Goal: Find specific page/section: Find specific page/section

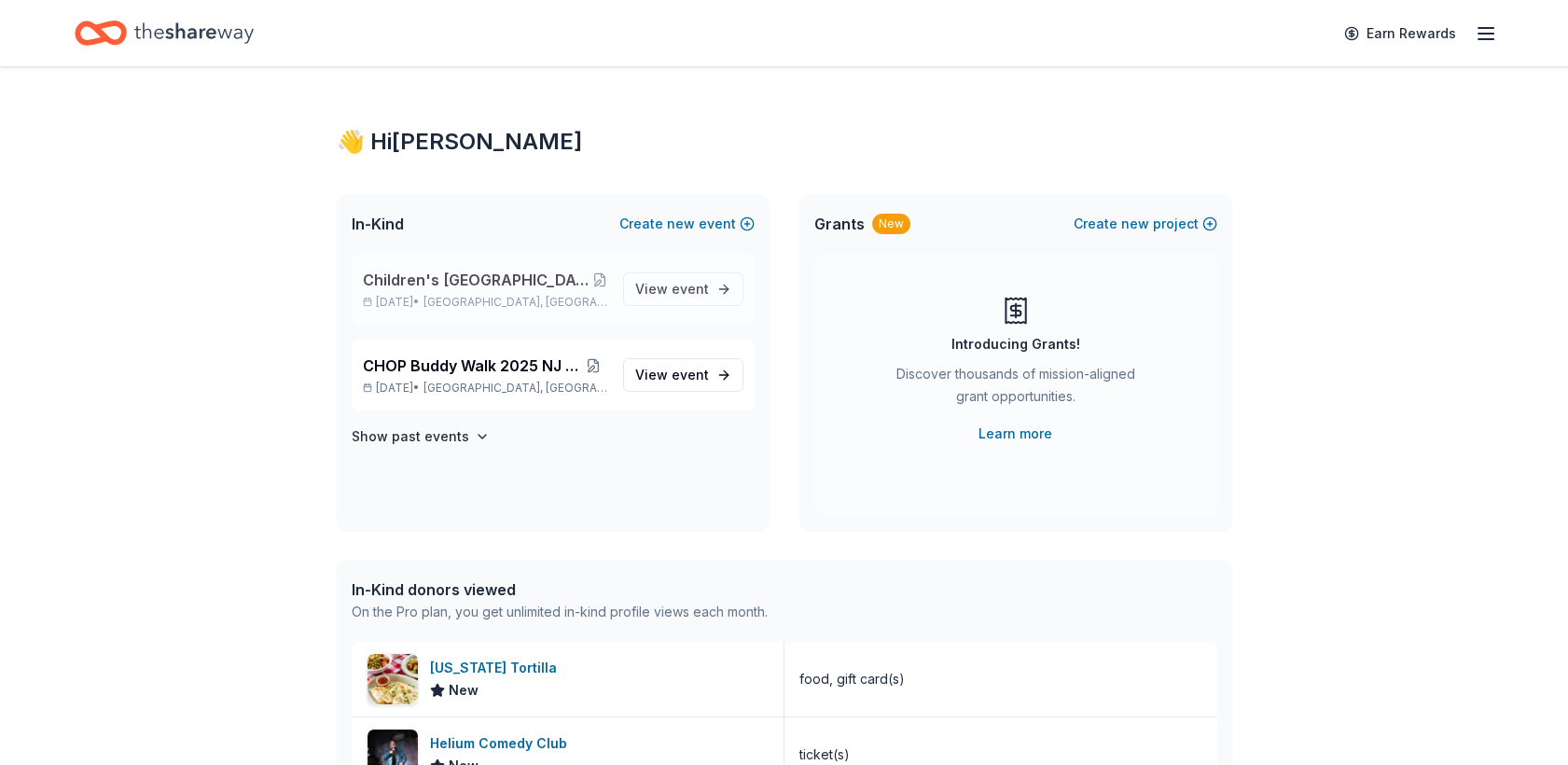
click at [474, 286] on span "Children's [GEOGRAPHIC_DATA] (CHOP) Buddy Walk and Family Fun Day" at bounding box center [477, 280] width 230 height 23
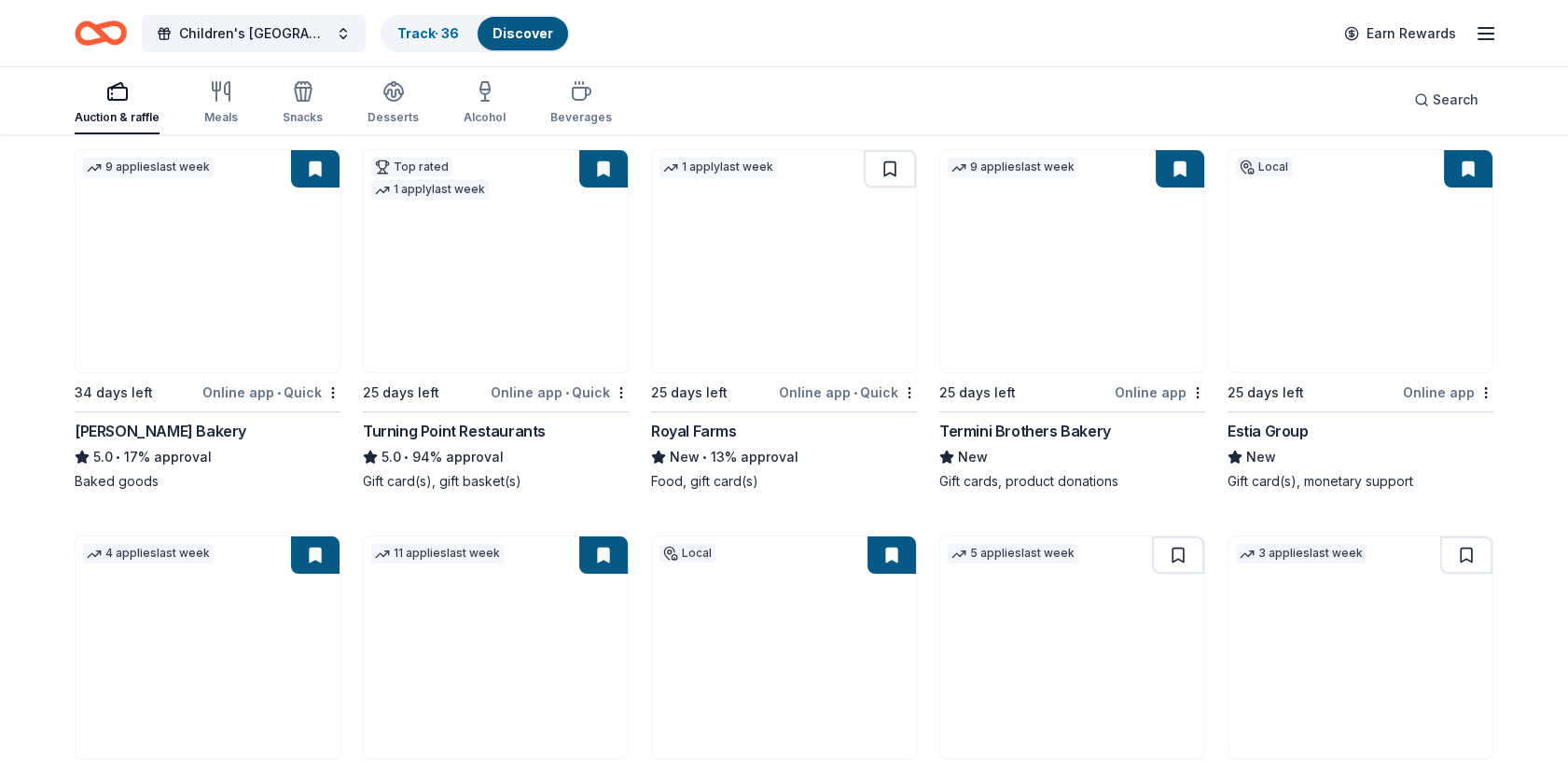
scroll to position [683, 0]
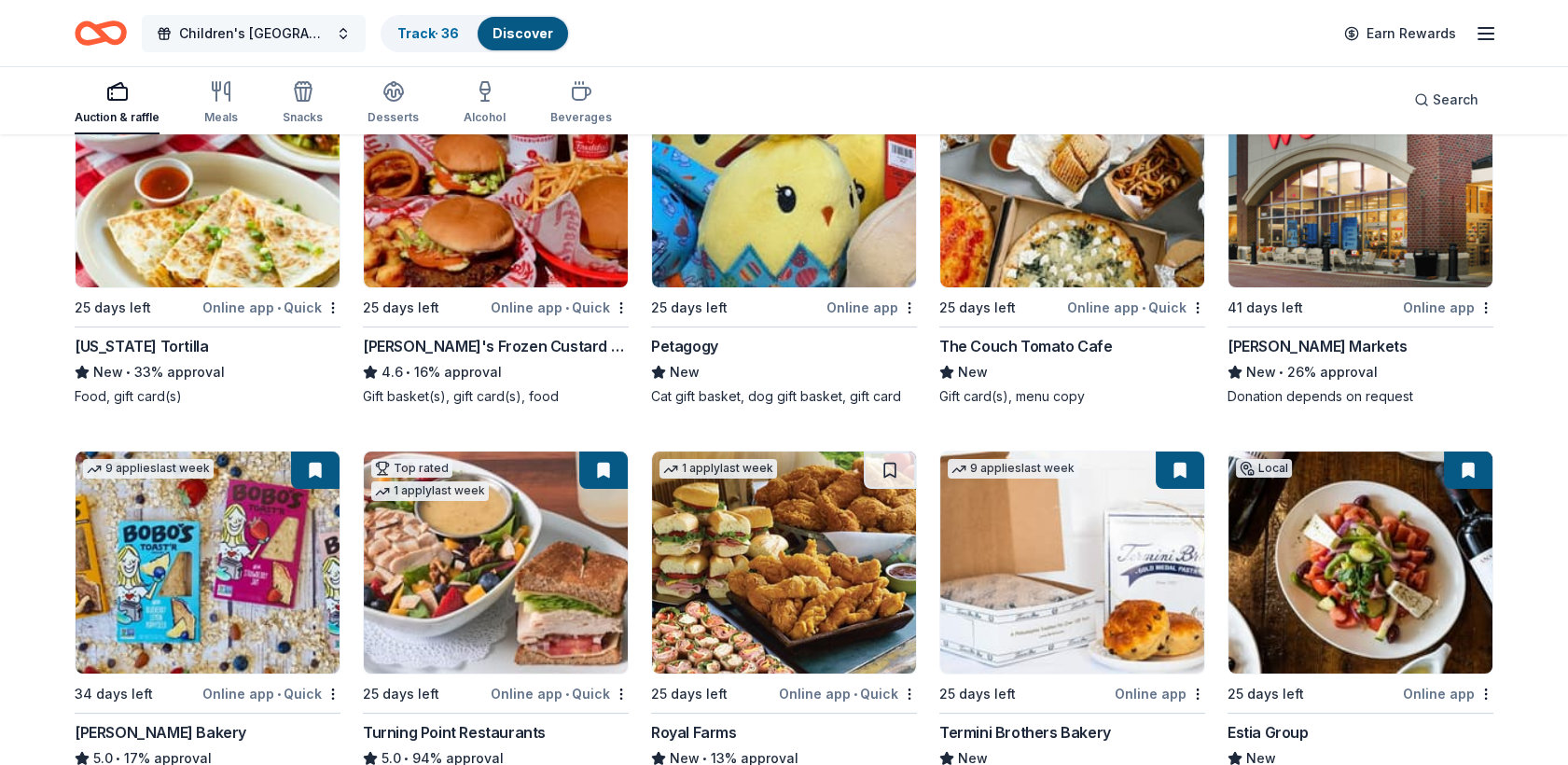
click at [343, 41] on button "Children's [GEOGRAPHIC_DATA] (CHOP) Buddy Walk and Family Fun Day" at bounding box center [253, 33] width 224 height 37
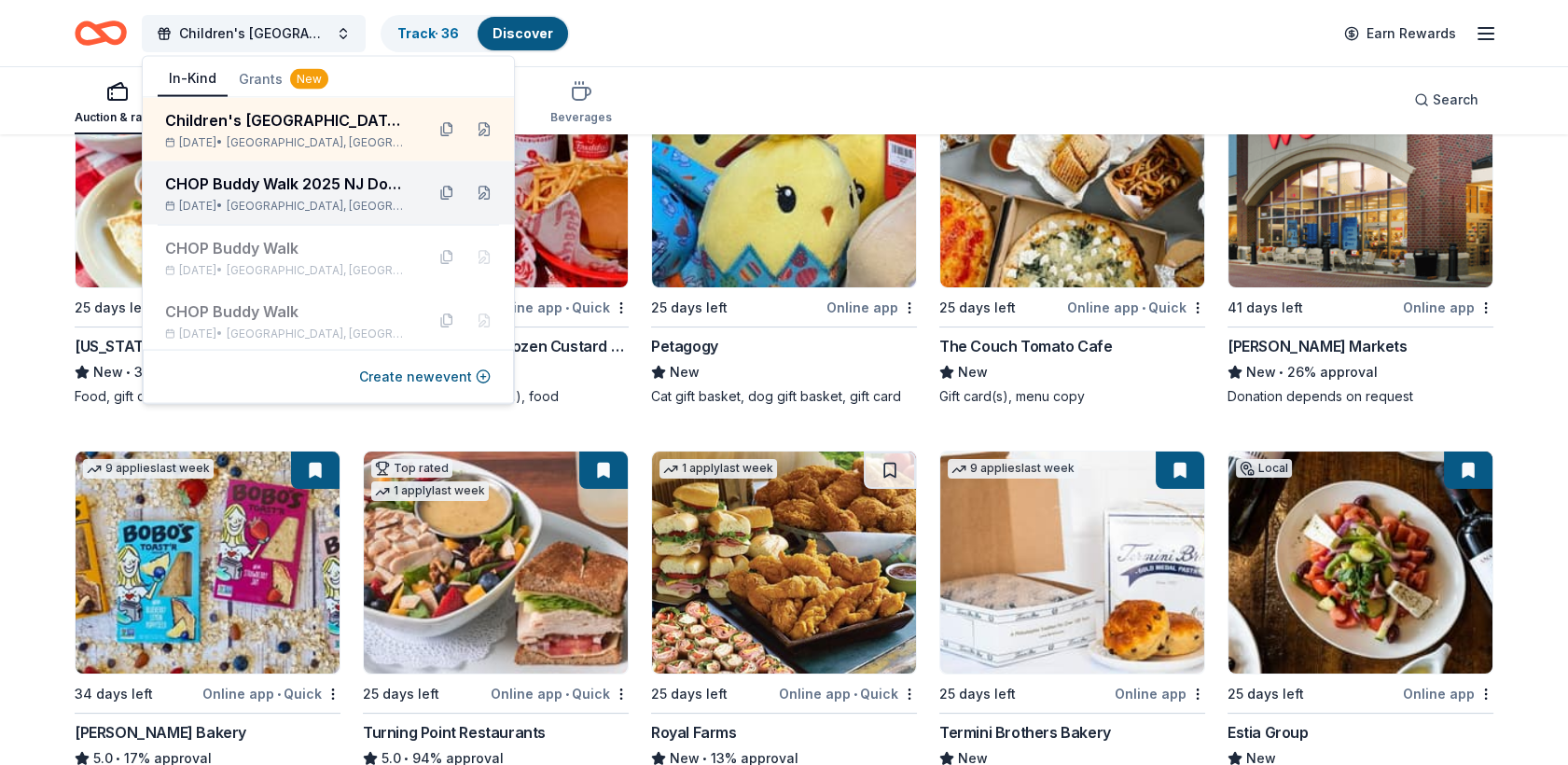
click at [293, 185] on div "CHOP Buddy Walk 2025 NJ Donations" at bounding box center [287, 184] width 244 height 23
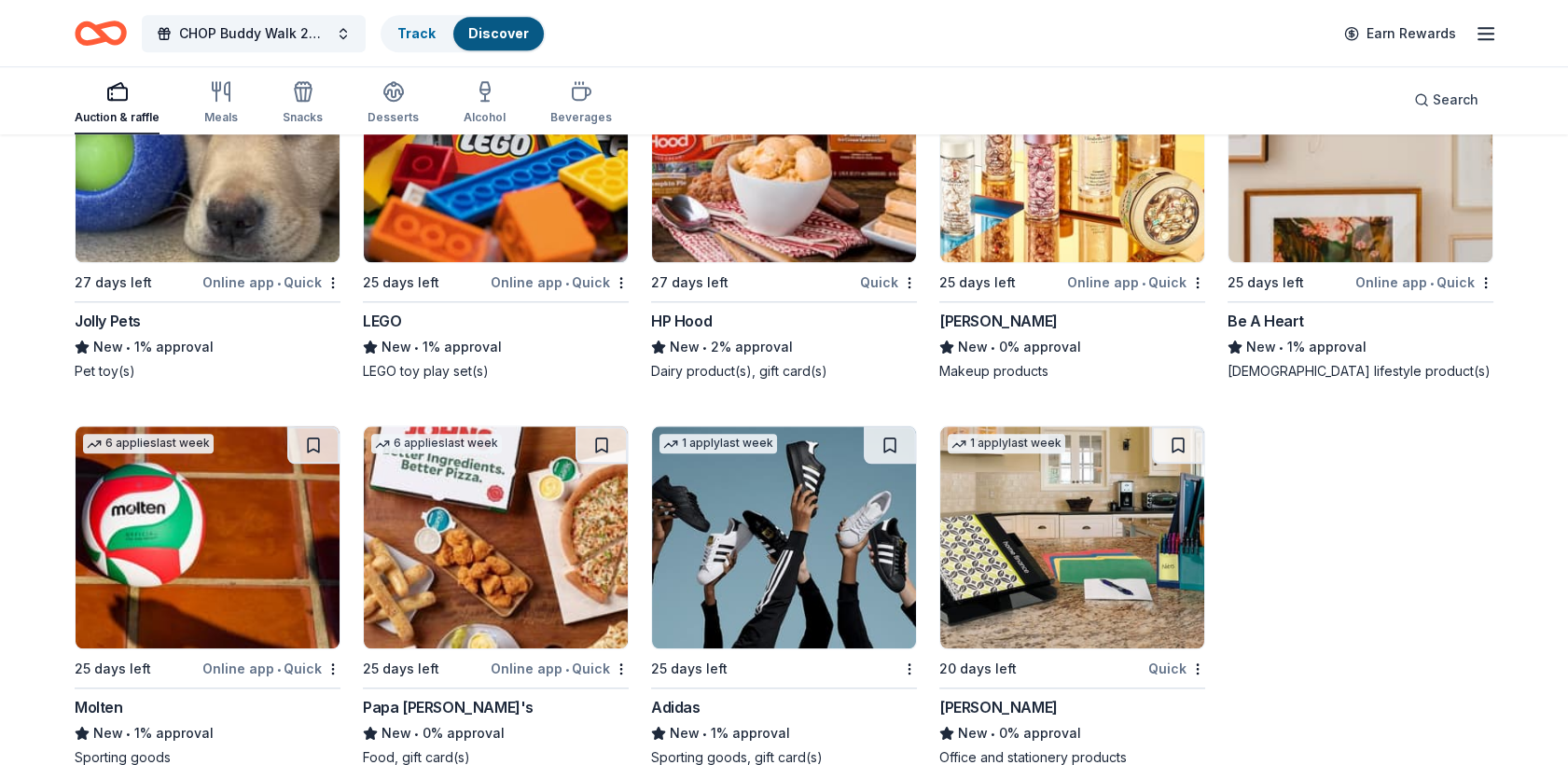
scroll to position [3890, 0]
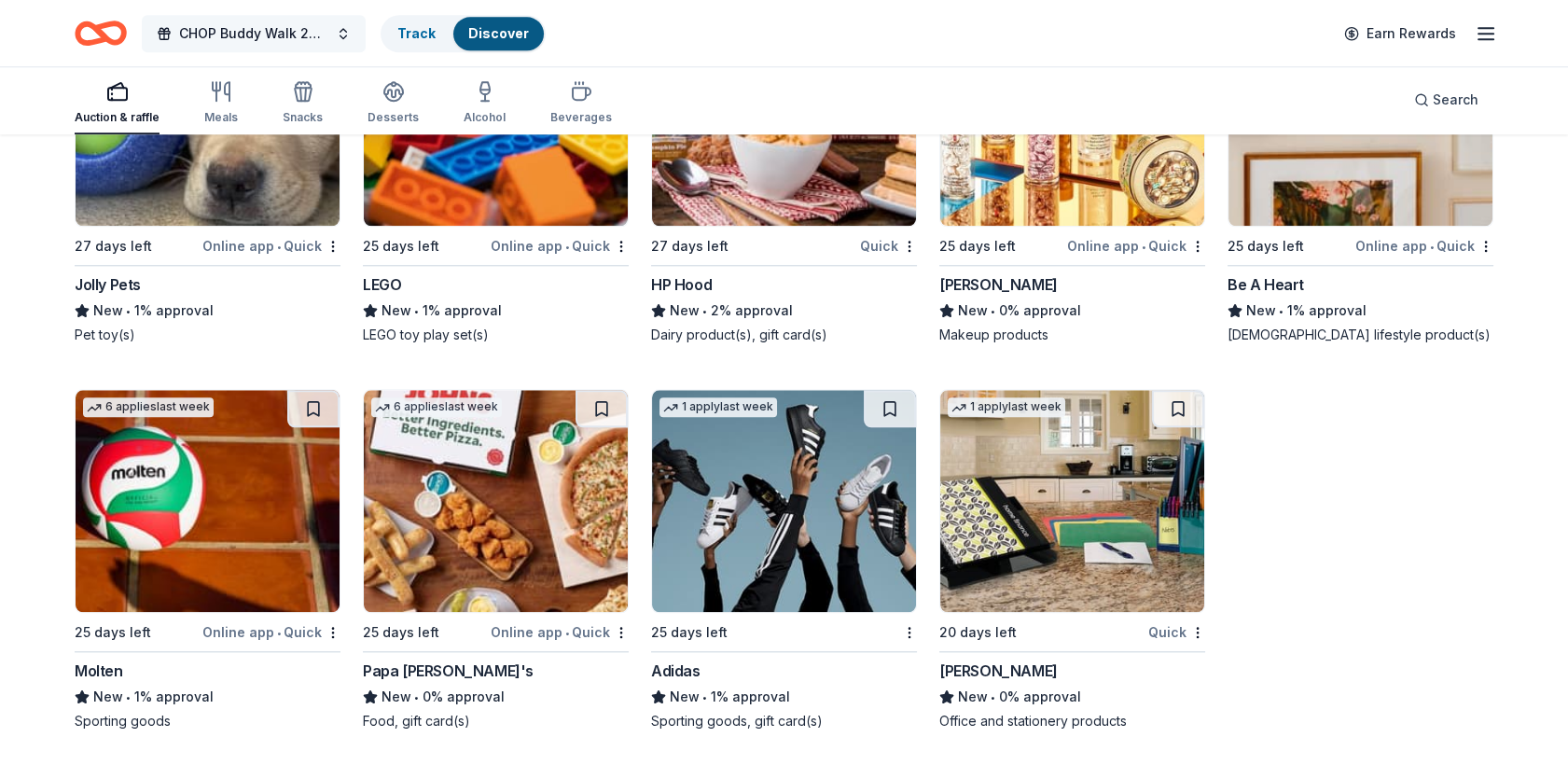
click at [341, 33] on button "CHOP Buddy Walk 2025 NJ Donations" at bounding box center [253, 33] width 224 height 37
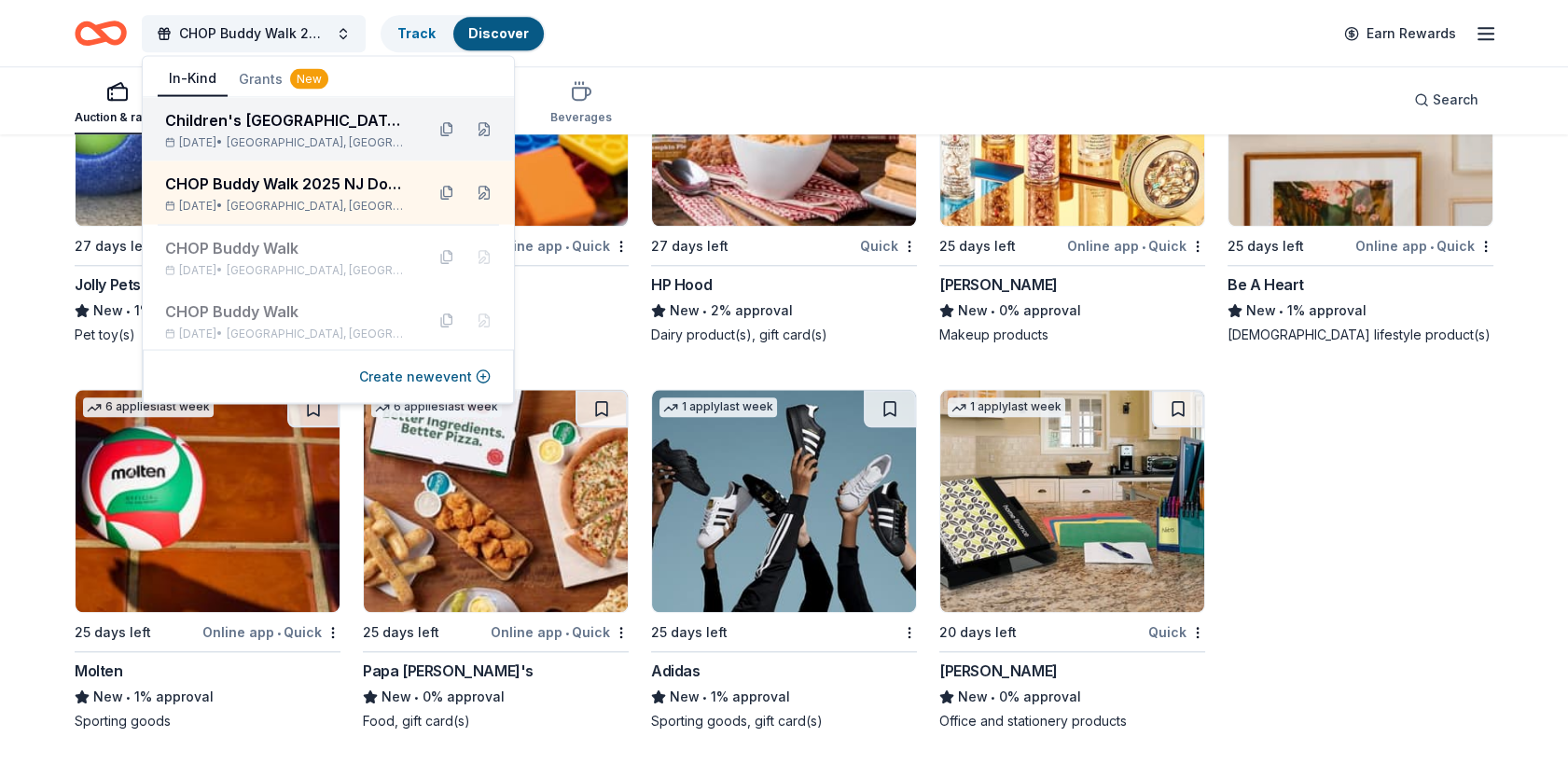
click at [313, 131] on div "Children's [GEOGRAPHIC_DATA] (CHOP) Buddy Walk and Family Fun Day [DATE] • [GEO…" at bounding box center [287, 129] width 244 height 41
